Goal: Transaction & Acquisition: Purchase product/service

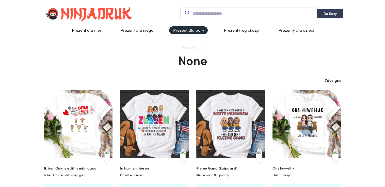
click at [186, 32] on link "Prezent dla pary" at bounding box center [188, 30] width 39 height 8
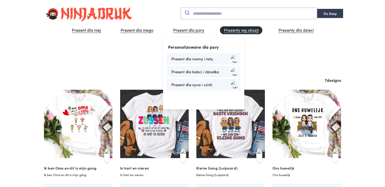
click at [250, 31] on link "Prezenty wg okazji" at bounding box center [241, 30] width 42 height 8
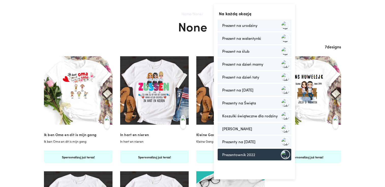
scroll to position [25, 0]
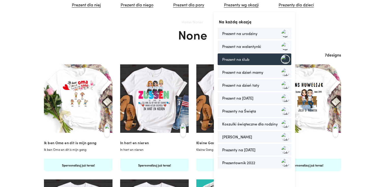
click at [249, 58] on link "Prezent na ślub" at bounding box center [255, 60] width 74 height 12
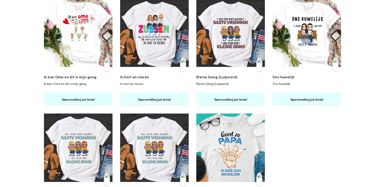
scroll to position [25, 0]
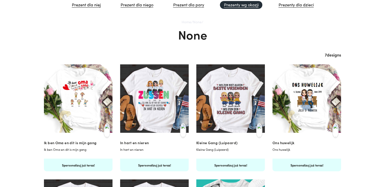
click at [242, 6] on link "Prezenty wg okazji" at bounding box center [241, 5] width 42 height 8
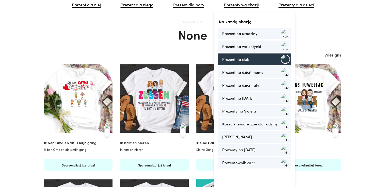
click at [251, 59] on link "Prezent na ślub" at bounding box center [255, 60] width 74 height 12
